Goal: Transaction & Acquisition: Purchase product/service

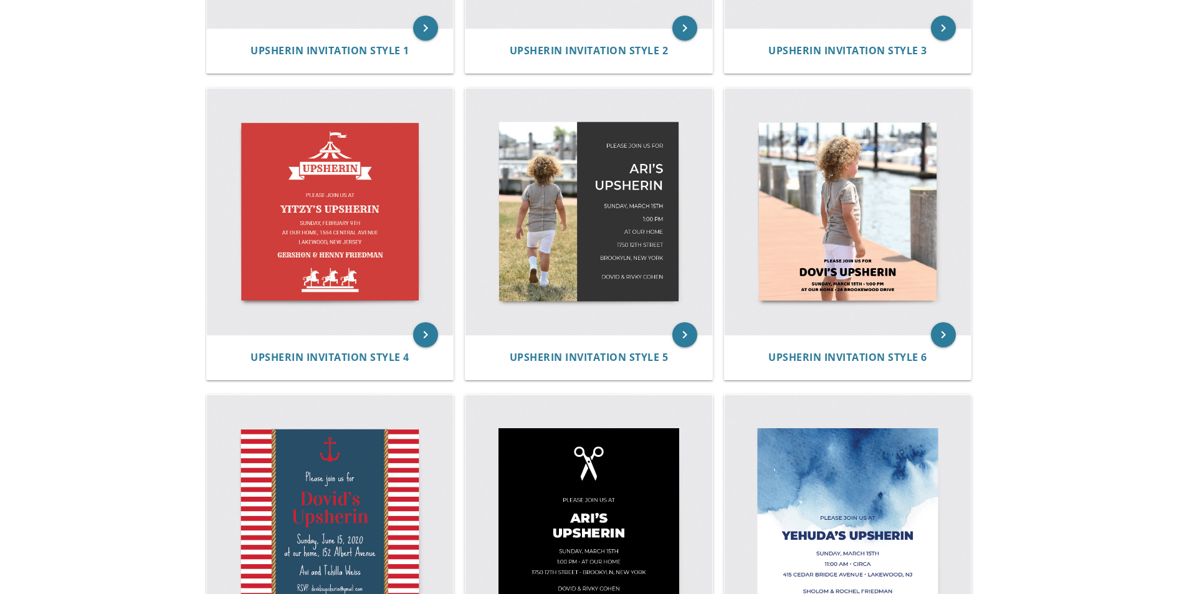
scroll to position [623, 0]
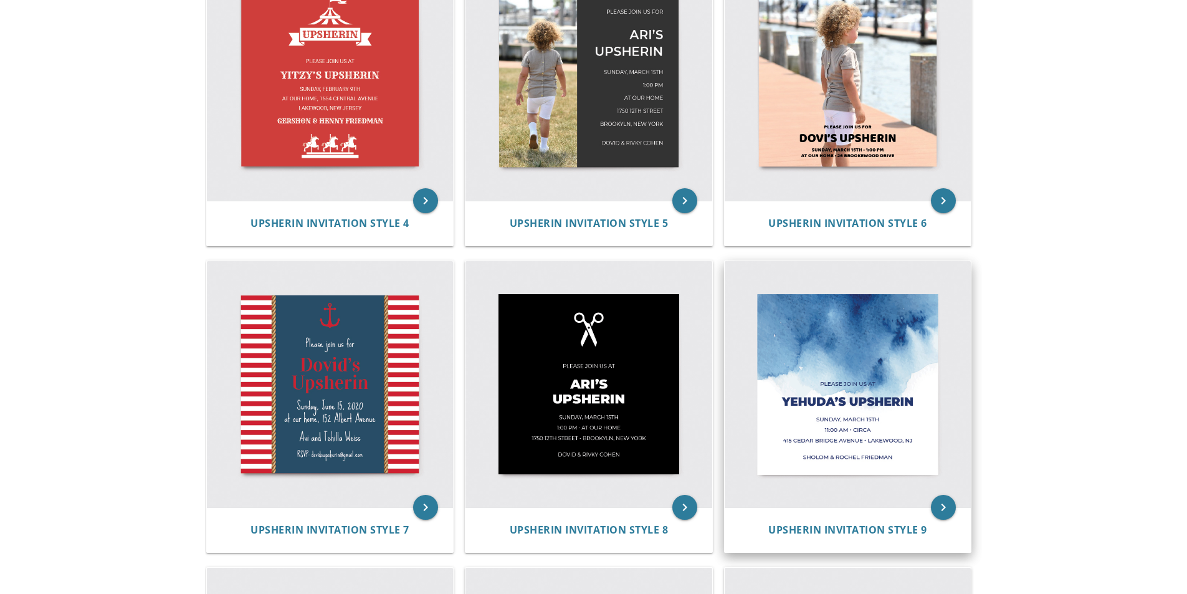
click at [904, 387] on img at bounding box center [848, 384] width 247 height 247
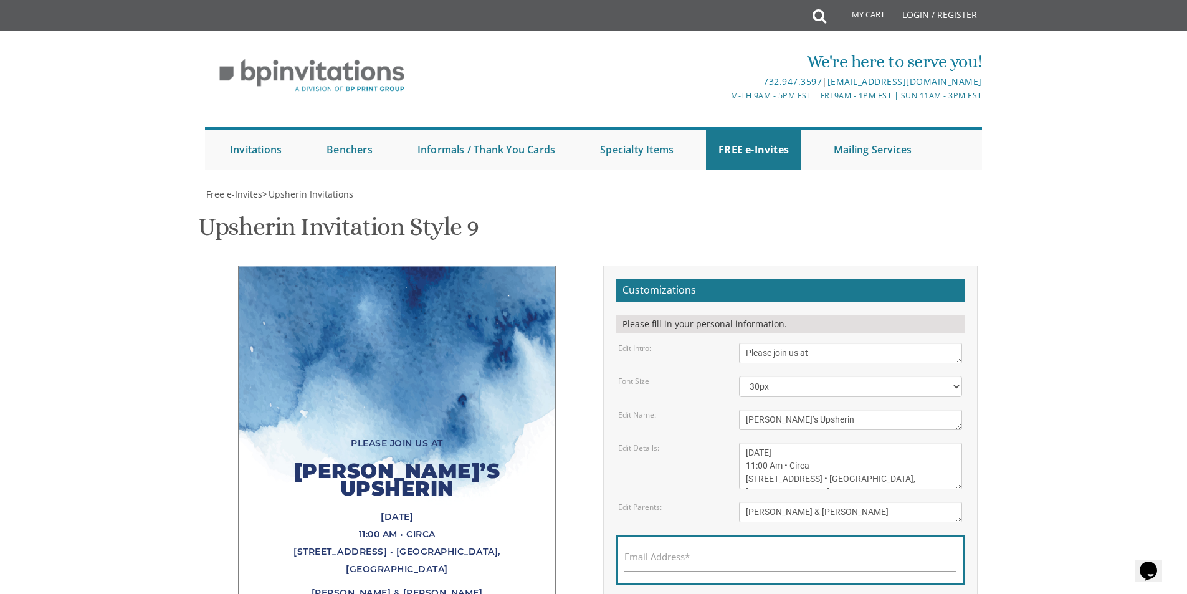
scroll to position [62, 0]
click at [821, 343] on textarea "Please join us at" at bounding box center [850, 353] width 223 height 21
drag, startPoint x: 845, startPoint y: 356, endPoint x: 713, endPoint y: 357, distance: 132.1
click at [723, 409] on div "Edit Name: Yehuda’s Upsherin" at bounding box center [790, 419] width 363 height 21
click at [777, 409] on textarea "Yehuda’s Upsherin" at bounding box center [850, 419] width 223 height 21
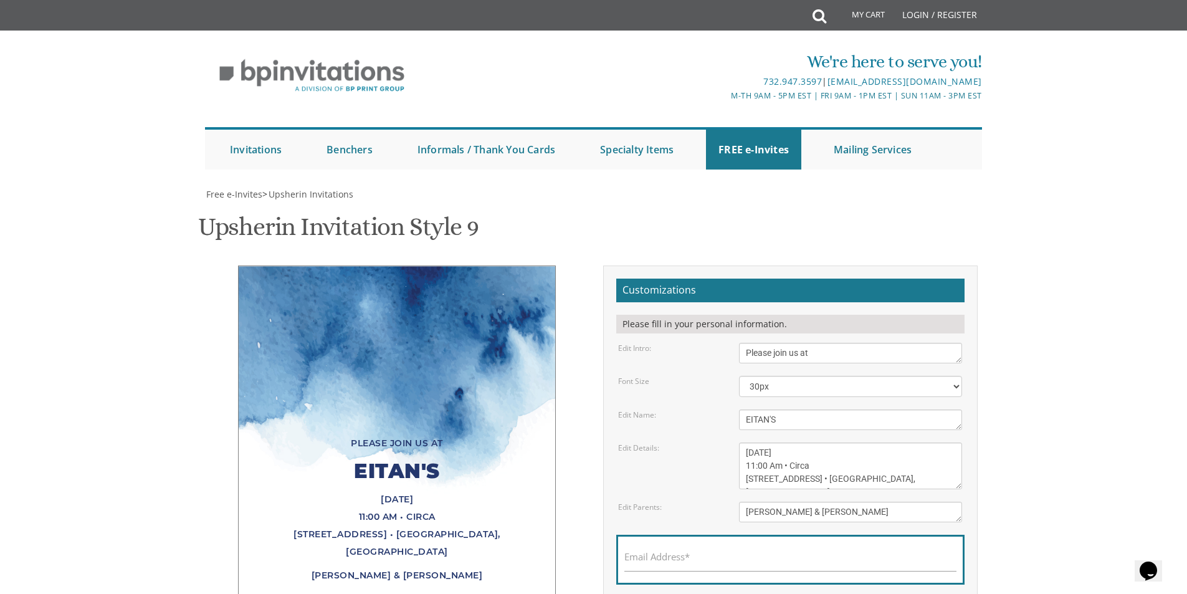
drag, startPoint x: 404, startPoint y: 411, endPoint x: 491, endPoint y: 407, distance: 86.7
click at [491, 452] on div "EITAN'S" at bounding box center [397, 471] width 267 height 39
click at [794, 409] on textarea "Yehuda’s Upsherin" at bounding box center [850, 419] width 223 height 21
type textarea "EITAN'S UPSHERIN"
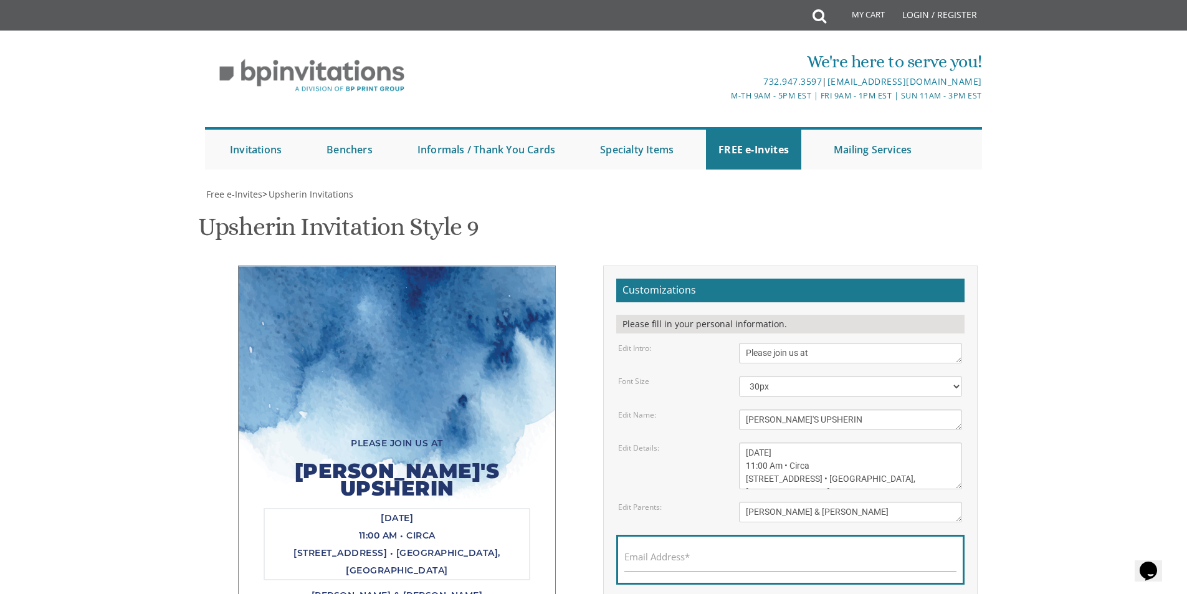
drag, startPoint x: 774, startPoint y: 391, endPoint x: 747, endPoint y: 387, distance: 27.1
click at [747, 442] on textarea "Sunday, March 15th 11:00 Am • Circa 415 Cedar Bridge Avenue • Lakewood, NJ" at bounding box center [850, 465] width 223 height 47
drag, startPoint x: 786, startPoint y: 388, endPoint x: 808, endPoint y: 388, distance: 22.4
click at [808, 442] on textarea "Sunday, March 15th 11:00 Am • Circa 415 Cedar Bridge Avenue • Lakewood, NJ" at bounding box center [850, 465] width 223 height 47
click at [827, 442] on textarea "Sunday, March 15th 11:00 Am • Circa 415 Cedar Bridge Avenue • Lakewood, NJ" at bounding box center [850, 465] width 223 height 47
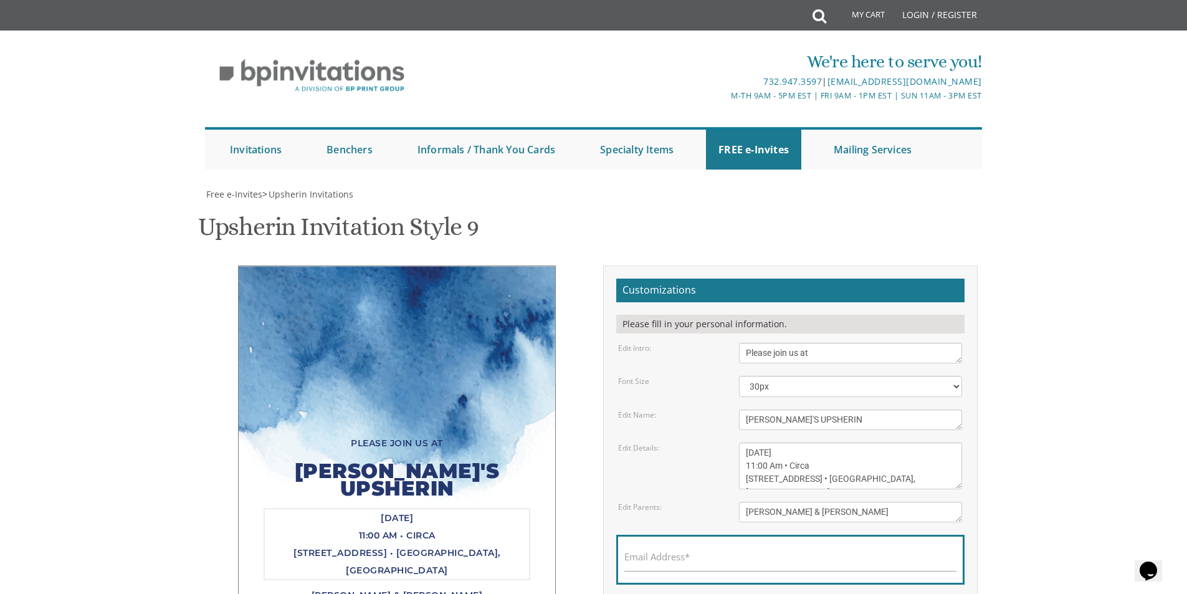
click at [754, 442] on textarea "Sunday, March 15th 11:00 Am • Circa 415 Cedar Bridge Avenue • Lakewood, NJ" at bounding box center [850, 465] width 223 height 47
click at [773, 442] on textarea "Sunday, March 15th 11:00 Am • Circa 415 Cedar Bridge Avenue • Lakewood, NJ" at bounding box center [850, 465] width 223 height 47
drag, startPoint x: 812, startPoint y: 402, endPoint x: 781, endPoint y: 402, distance: 31.2
click at [781, 442] on textarea "Sunday, March 15th 11:00 Am • Circa 415 Cedar Bridge Avenue • Lakewood, NJ" at bounding box center [850, 465] width 223 height 47
drag, startPoint x: 917, startPoint y: 414, endPoint x: 735, endPoint y: 421, distance: 182.1
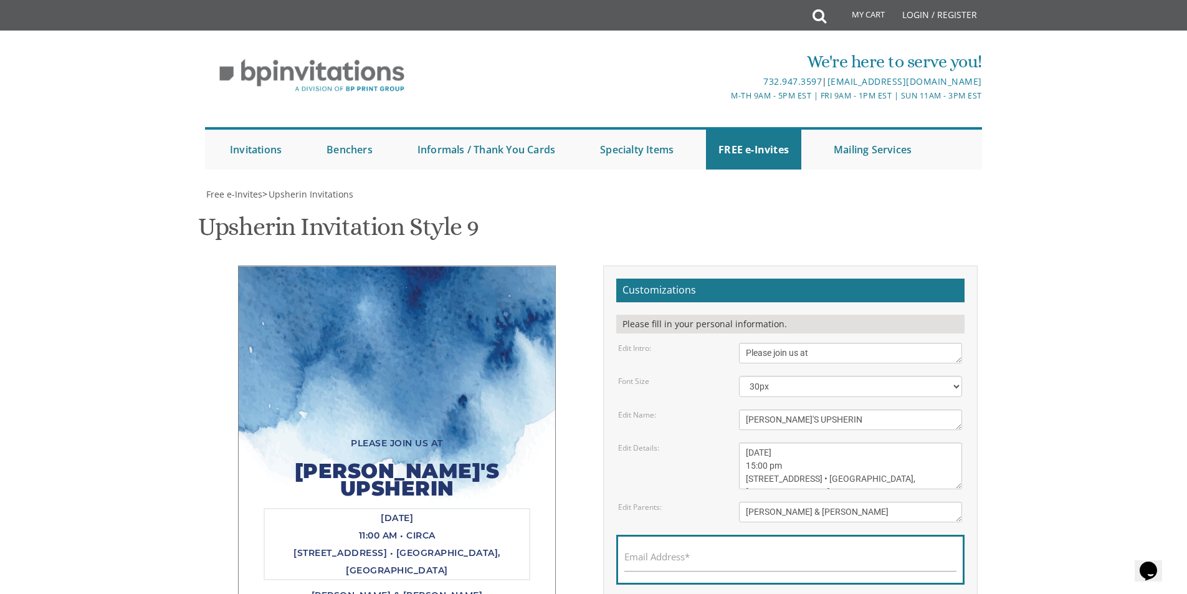
click at [735, 442] on div "Sunday, March 15th 11:00 Am • Circa 415 Cedar Bridge Avenue • Lakewood, NJ" at bounding box center [851, 465] width 242 height 47
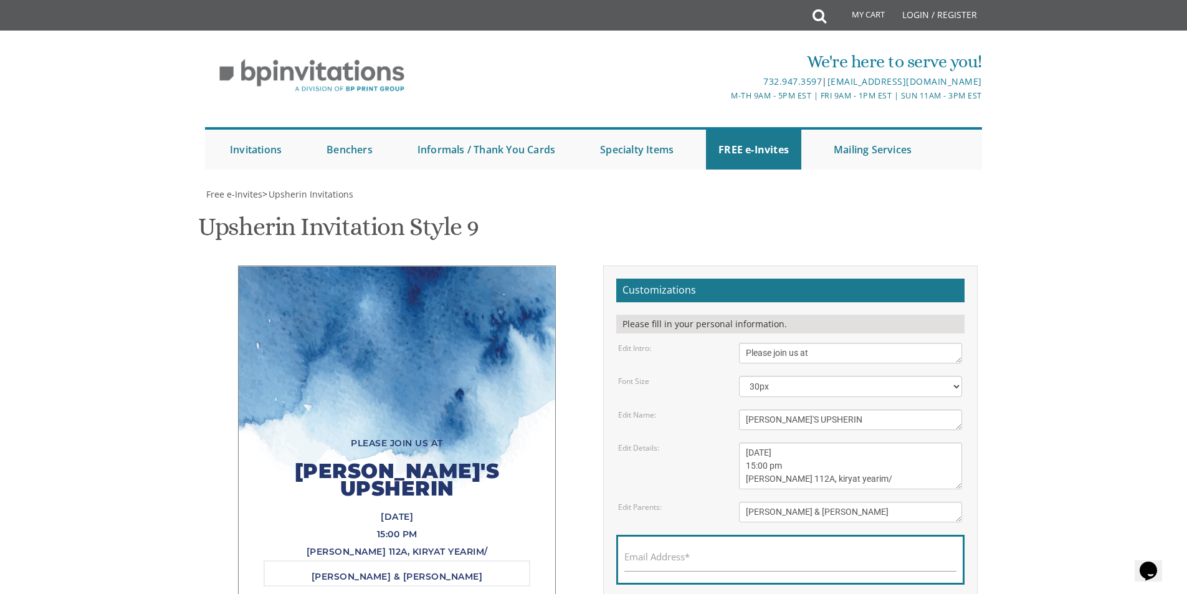
drag, startPoint x: 860, startPoint y: 448, endPoint x: 569, endPoint y: 474, distance: 291.5
click at [569, 474] on div "Please join us at EITAN'S UPSHERIN Thursday, October 16th 15:00 pm Gordon 112A,…" at bounding box center [594, 459] width 786 height 389
click at [858, 442] on textarea "Sunday, March 15th 11:00 Am • Circa 415 Cedar Bridge Avenue • Lakewood, NJ" at bounding box center [850, 465] width 223 height 47
type textarea "Thursday, October 16th 15:00 pm Gordon 112A, kiryat yearim."
drag, startPoint x: 869, startPoint y: 450, endPoint x: 497, endPoint y: 465, distance: 371.6
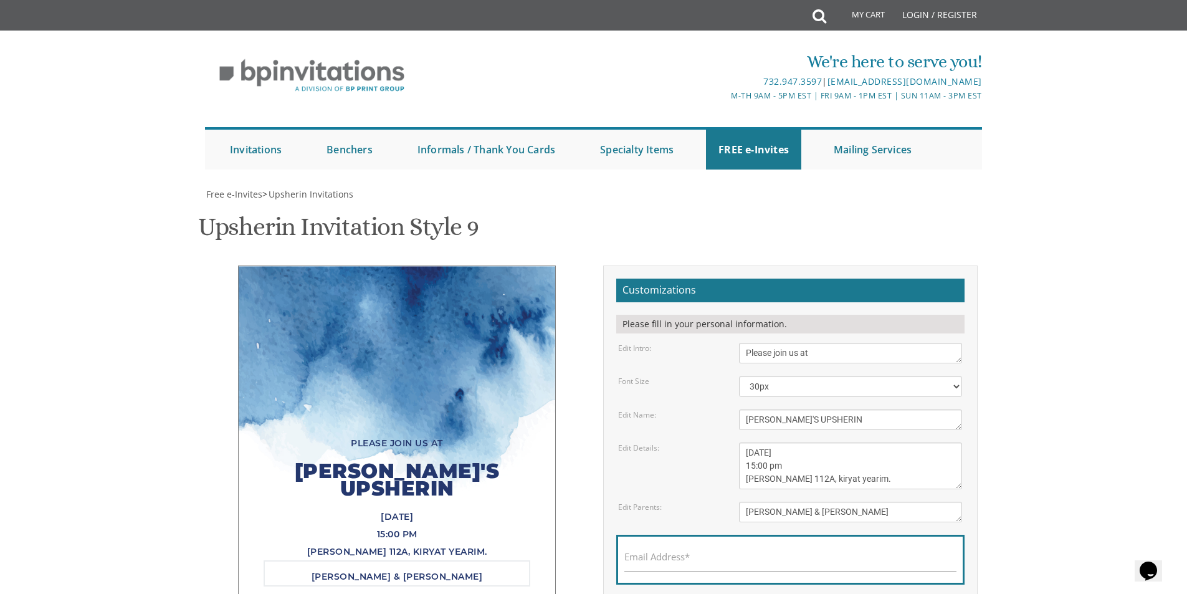
click at [497, 466] on div "Please join us at EITAN'S UPSHERIN Thursday, October 16th 15:00 pm Gordon 112A,…" at bounding box center [594, 459] width 786 height 389
type textarea "Dovid & Racheli Zimmer"
click at [1065, 352] on body "My Cart Total: View Cart Item(s) Submit My Cart Total: View Cart Item(s) Login …" at bounding box center [593, 492] width 1187 height 985
click at [659, 550] on label "Email Address*" at bounding box center [656, 556] width 65 height 13
click at [659, 556] on input "Email Address*" at bounding box center [790, 564] width 332 height 16
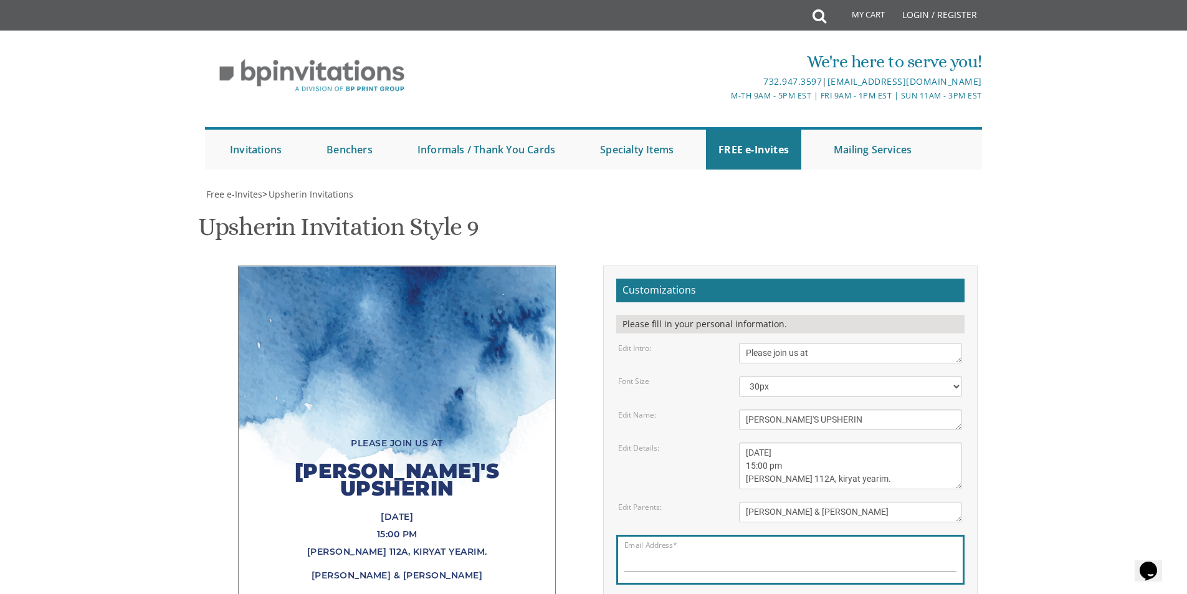
click at [1001, 373] on body "My Cart Total: View Cart Item(s) Submit My Cart Total: View Cart Item(s) Login …" at bounding box center [593, 492] width 1187 height 985
click at [222, 265] on div "Please join us at EITAN'S UPSHERIN Thursday, October 16th 15:00 pm Gordon 112A,…" at bounding box center [397, 437] width 374 height 344
click at [252, 265] on div "Please join us at EITAN'S UPSHERIN Thursday, October 16th 15:00 pm Gordon 112A,…" at bounding box center [397, 437] width 318 height 344
click at [254, 265] on div "Please join us at EITAN'S UPSHERIN Thursday, October 16th 15:00 pm Gordon 112A,…" at bounding box center [397, 437] width 318 height 344
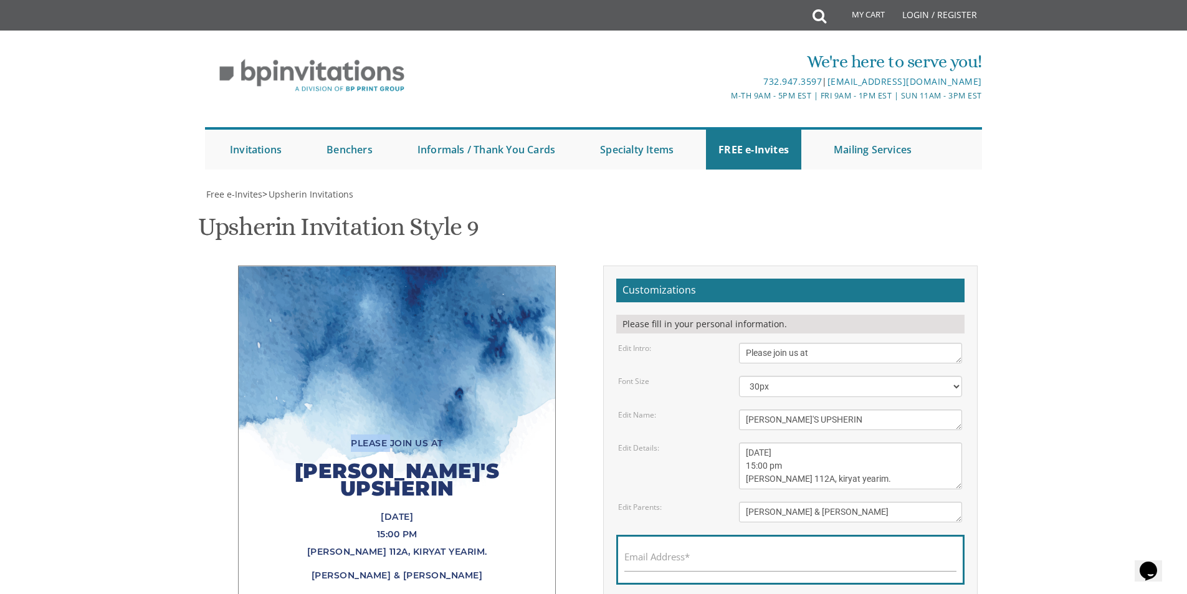
click at [254, 265] on div "Please join us at EITAN'S UPSHERIN Thursday, October 16th 15:00 pm Gordon 112A,…" at bounding box center [397, 437] width 318 height 344
drag, startPoint x: 354, startPoint y: 288, endPoint x: 444, endPoint y: 311, distance: 92.5
click at [355, 288] on div "Please join us at EITAN'S UPSHERIN Thursday, October 16th 15:00 pm Gordon 112A,…" at bounding box center [397, 437] width 318 height 344
click at [445, 307] on div "Please join us at EITAN'S UPSHERIN Thursday, October 16th 15:00 pm Gordon 112A,…" at bounding box center [397, 437] width 318 height 344
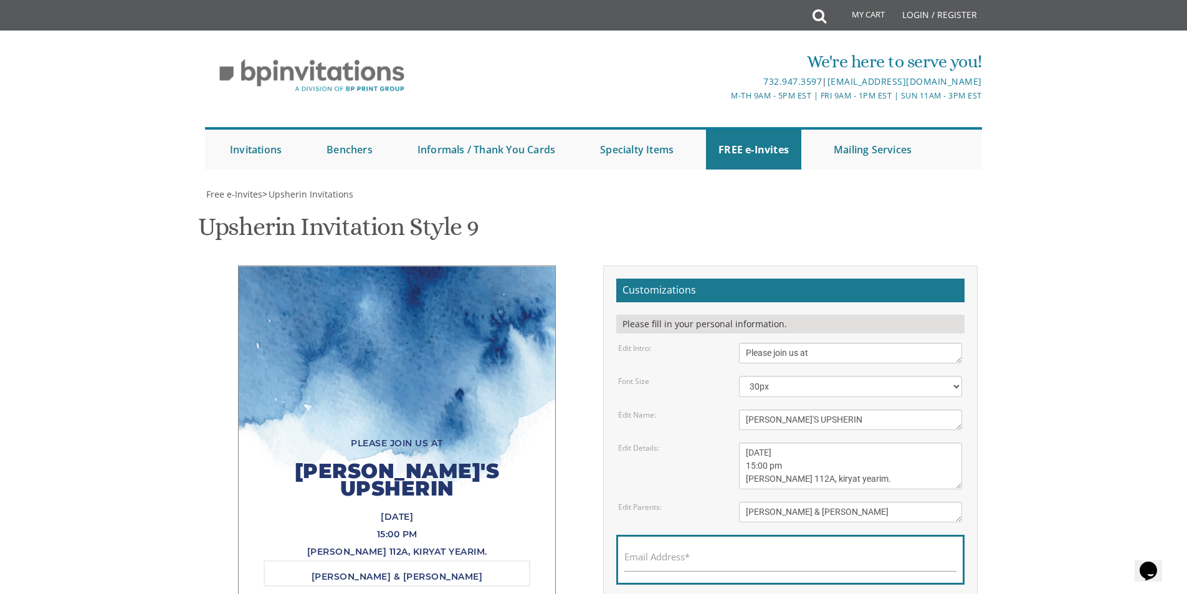
drag, startPoint x: 864, startPoint y: 434, endPoint x: 397, endPoint y: 466, distance: 467.7
click at [397, 466] on div "Please join us at EITAN'S UPSHERIN Thursday, October 16th 15:00 pm Gordon 112A,…" at bounding box center [594, 459] width 786 height 389
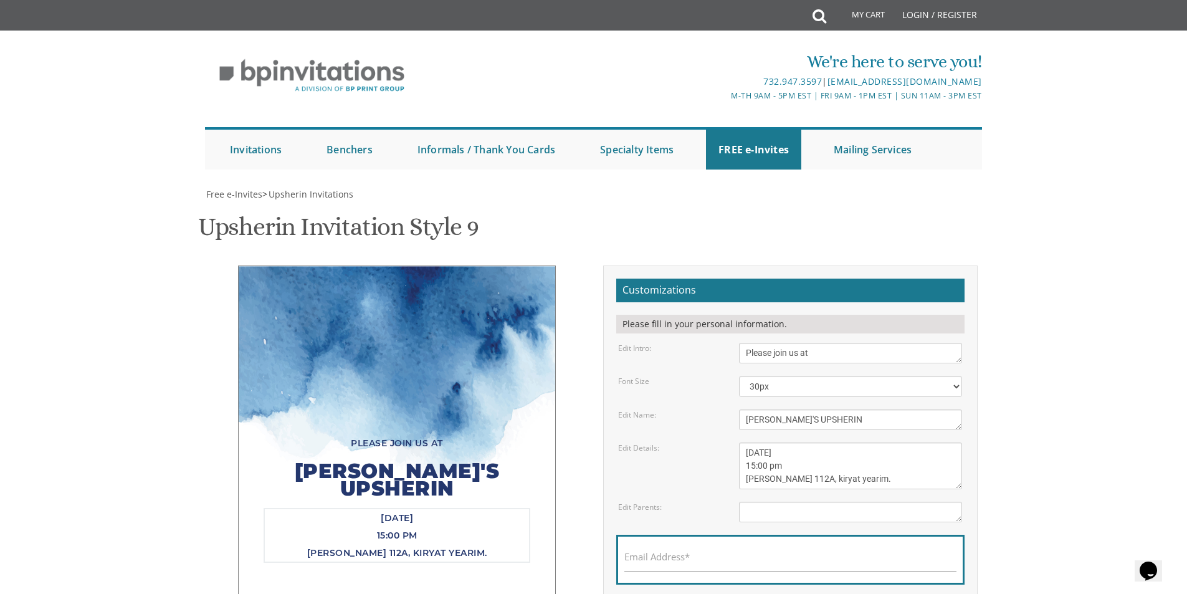
drag, startPoint x: 864, startPoint y: 402, endPoint x: 723, endPoint y: 350, distance: 150.2
click at [723, 350] on form "Customizations Please fill in your personal information. Edit Intro: Please joi…" at bounding box center [790, 455] width 348 height 354
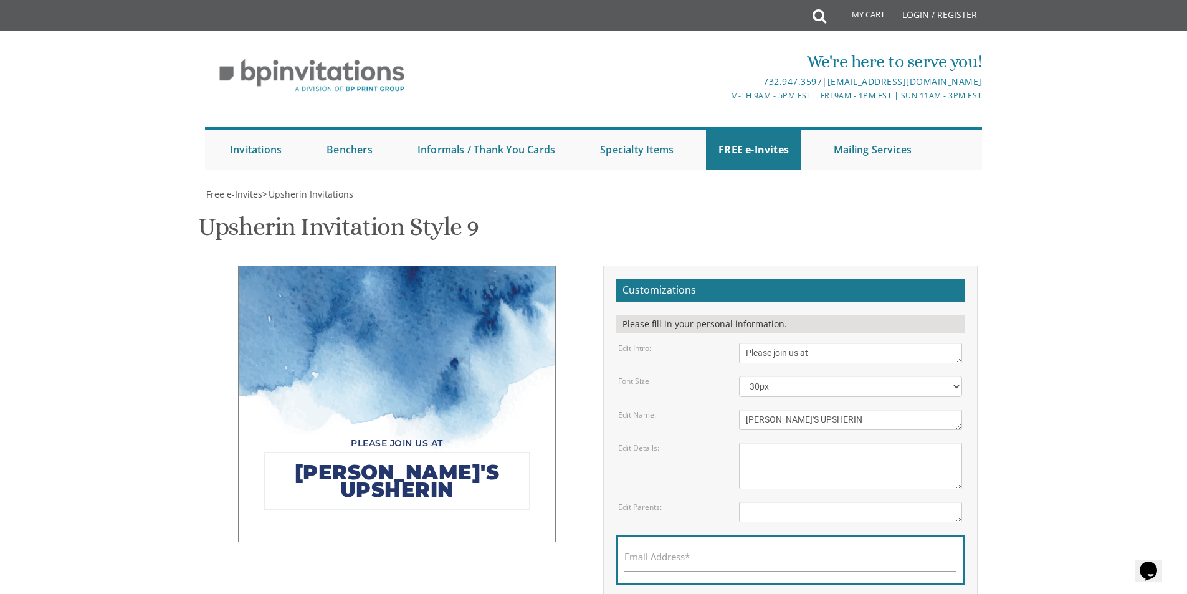
drag, startPoint x: 845, startPoint y: 336, endPoint x: 563, endPoint y: 345, distance: 282.4
click at [563, 345] on div "Please join us at EITAN'S UPSHERIN Customizations Please fill in your personal …" at bounding box center [594, 459] width 786 height 389
click at [801, 376] on select "20px 30px 40px 50px" at bounding box center [850, 386] width 223 height 21
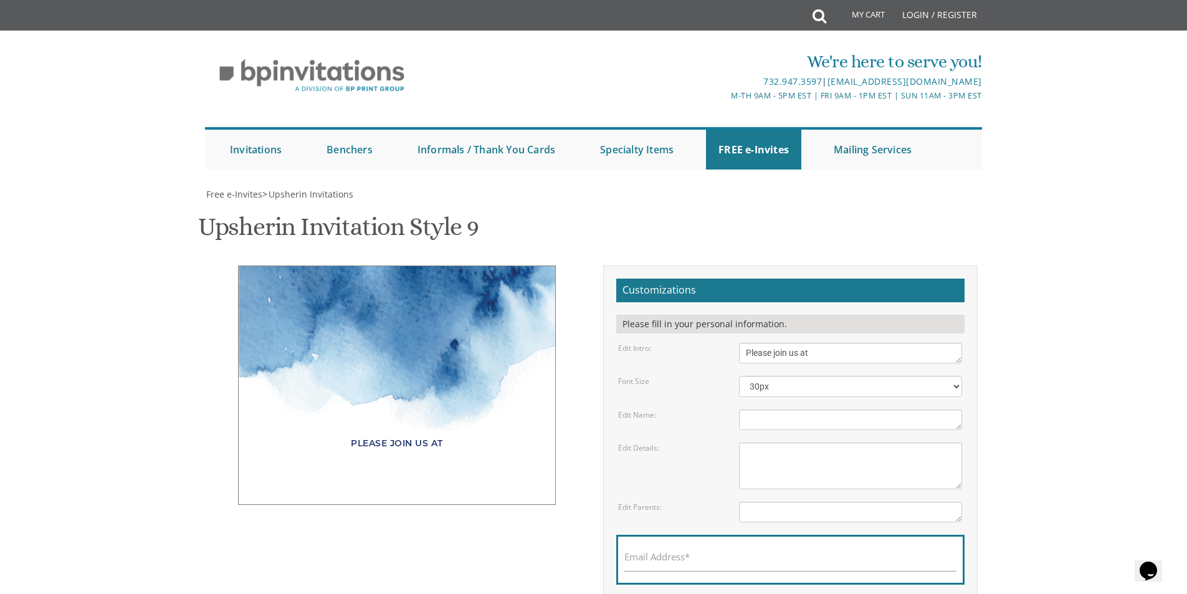
click at [826, 343] on textarea "Please join us at" at bounding box center [850, 353] width 223 height 21
drag, startPoint x: 849, startPoint y: 272, endPoint x: 547, endPoint y: 302, distance: 303.6
click at [547, 302] on div "Please join us at Customizations Please fill in your personal information. Edit…" at bounding box center [594, 459] width 786 height 389
click at [386, 434] on div "Please join us at" at bounding box center [397, 444] width 267 height 20
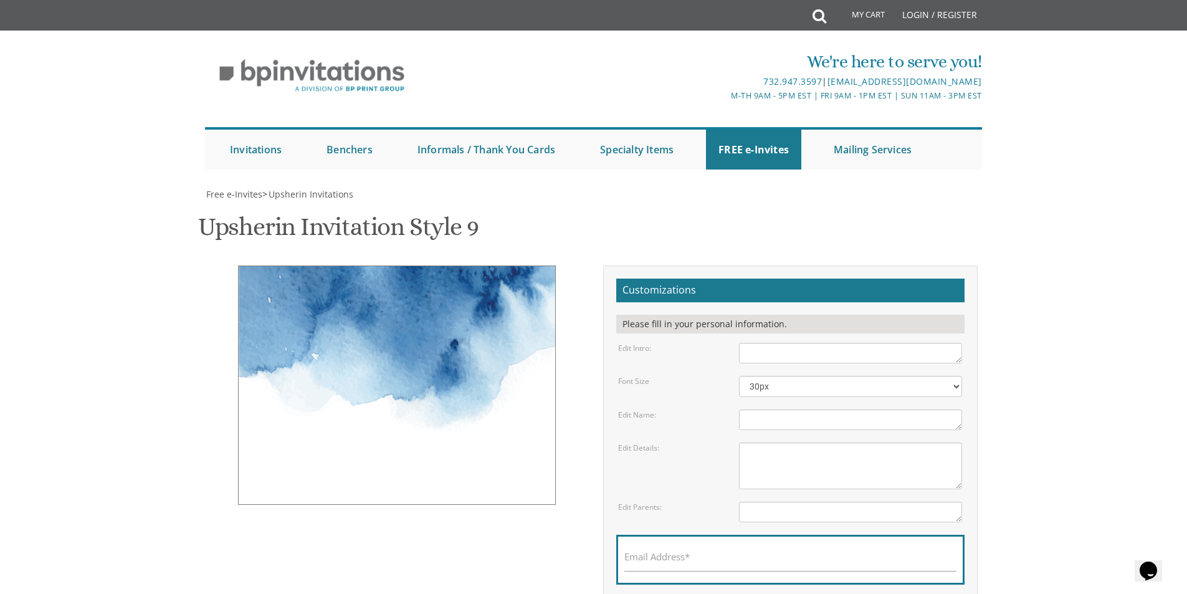
click at [404, 413] on div at bounding box center [397, 384] width 318 height 239
click at [321, 265] on div at bounding box center [397, 384] width 318 height 239
drag, startPoint x: 239, startPoint y: 186, endPoint x: 526, endPoint y: 280, distance: 302.2
click at [526, 280] on div at bounding box center [397, 384] width 318 height 239
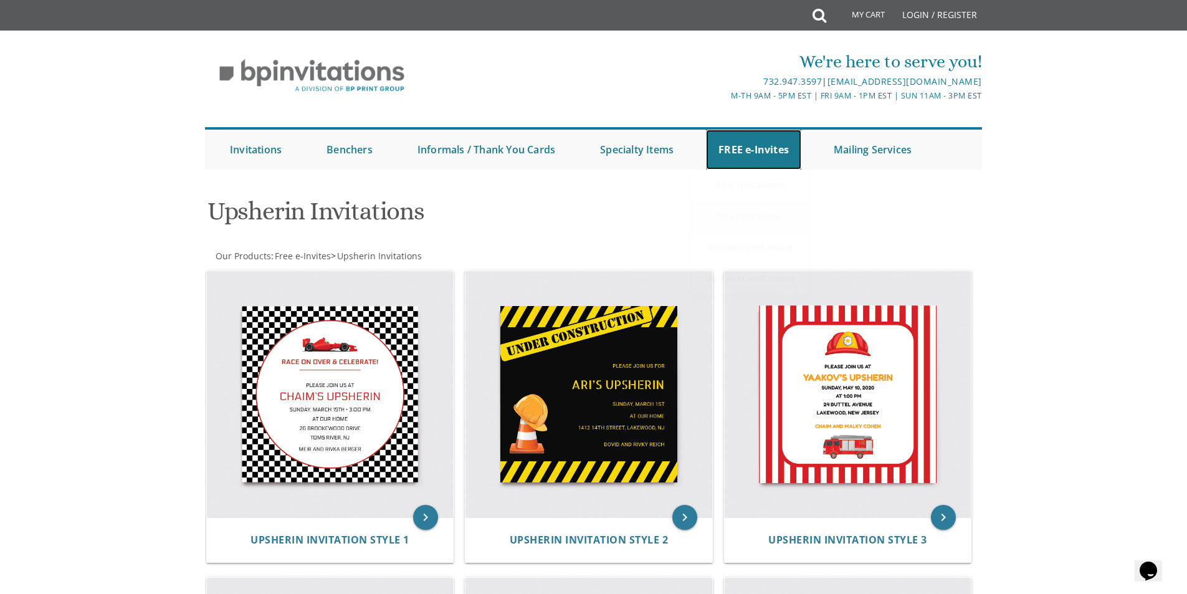
drag, startPoint x: 772, startPoint y: 136, endPoint x: 761, endPoint y: 219, distance: 83.0
click at [772, 136] on link "FREE e-Invites" at bounding box center [753, 150] width 95 height 40
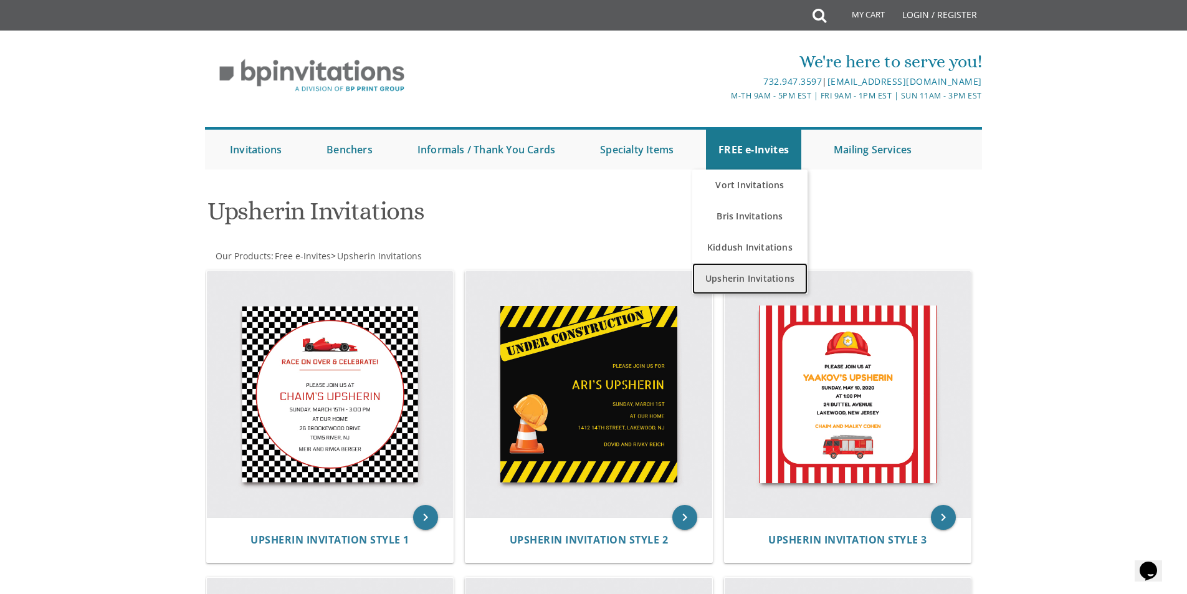
click at [756, 274] on link "Upsherin Invitations" at bounding box center [749, 278] width 115 height 31
click at [747, 276] on link "Upsherin Invitations" at bounding box center [749, 278] width 115 height 31
click at [754, 278] on link "Upsherin Invitations" at bounding box center [749, 278] width 115 height 31
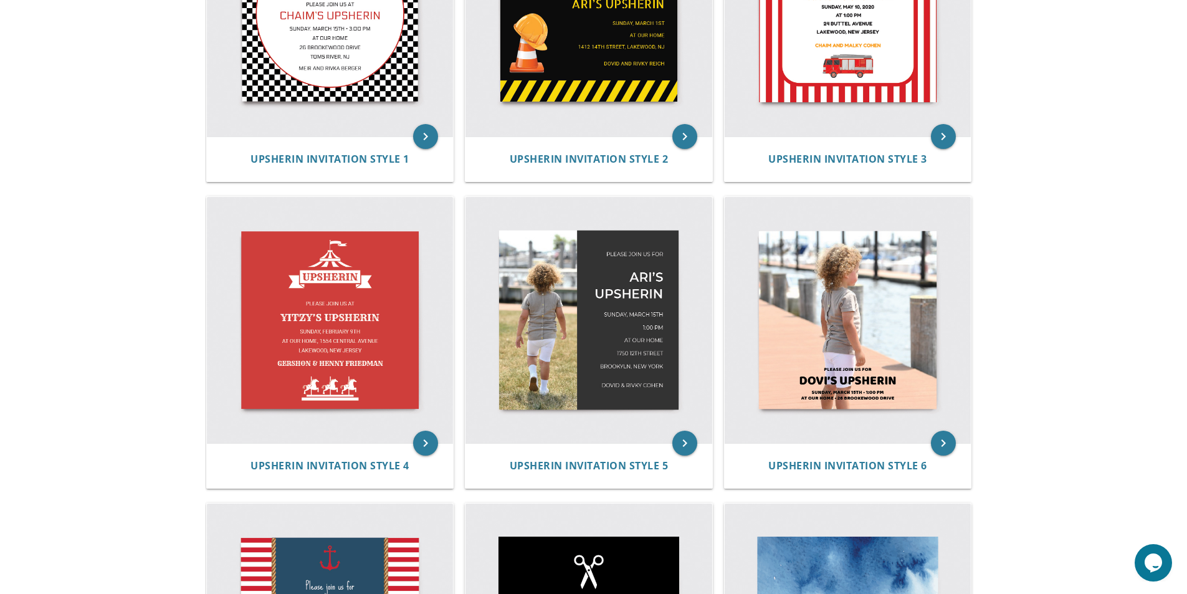
scroll to position [156, 0]
